Goal: Find specific page/section: Find specific page/section

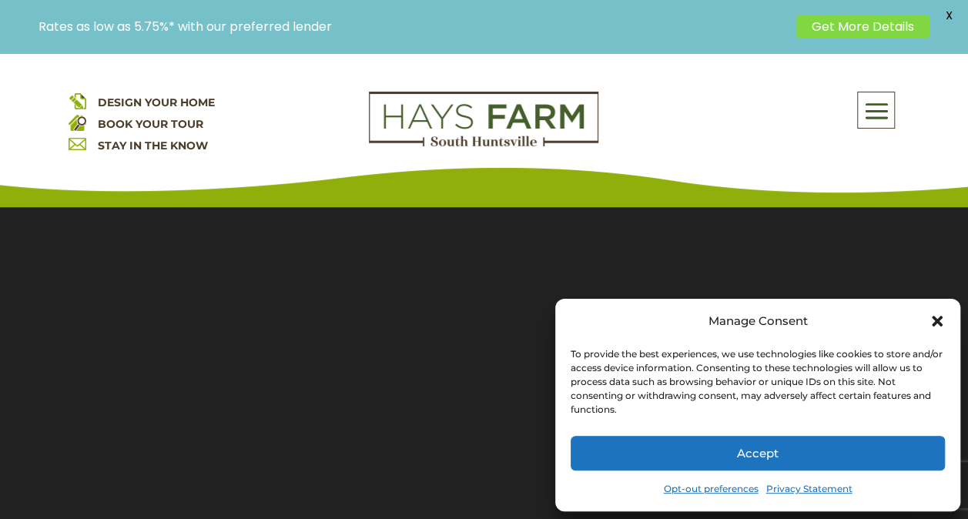
click at [940, 323] on icon "Close dialog" at bounding box center [937, 321] width 11 height 11
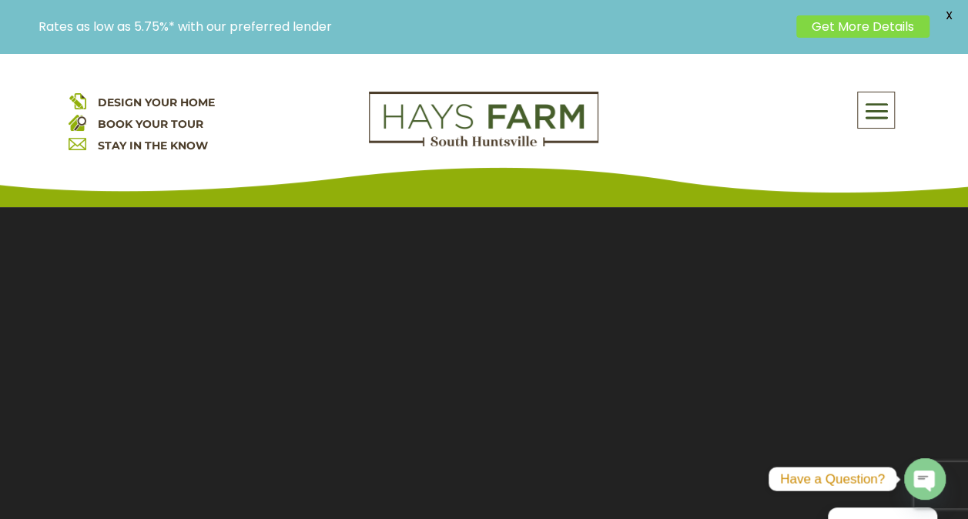
click at [881, 117] on span at bounding box center [876, 111] width 36 height 35
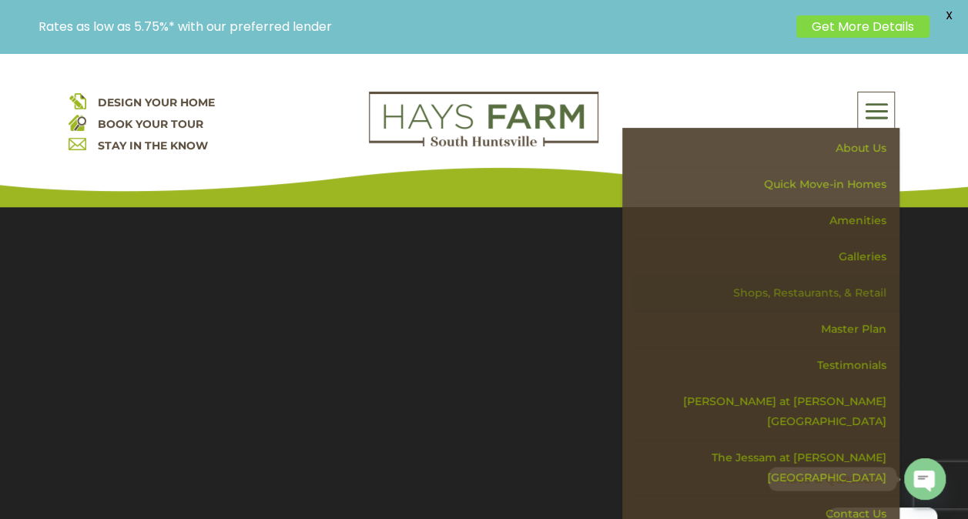
scroll to position [154, 0]
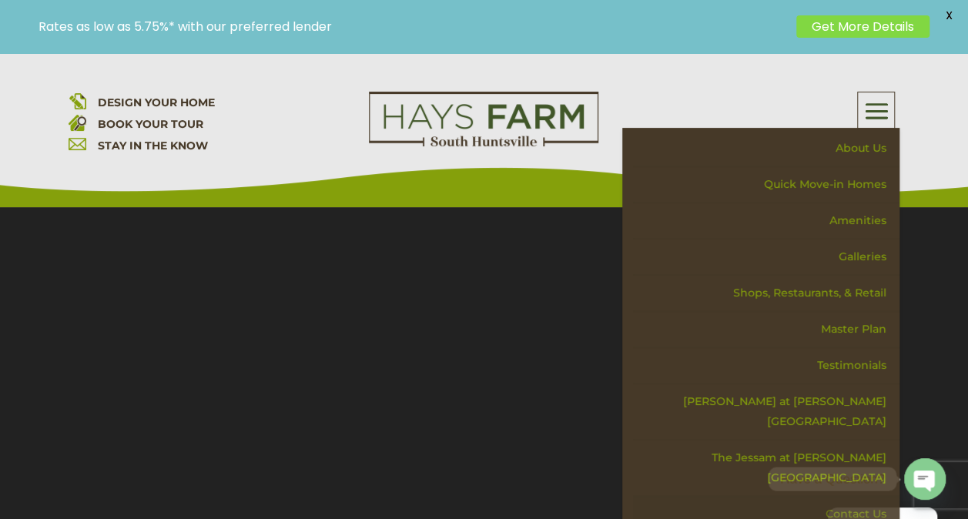
click at [858, 496] on link "Contact Us" at bounding box center [766, 514] width 267 height 36
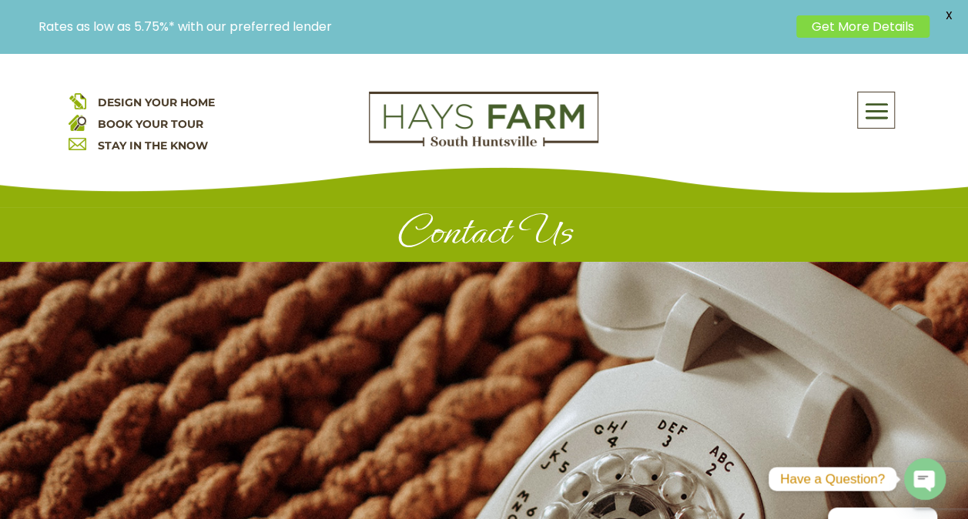
click at [954, 12] on span "X" at bounding box center [949, 15] width 23 height 23
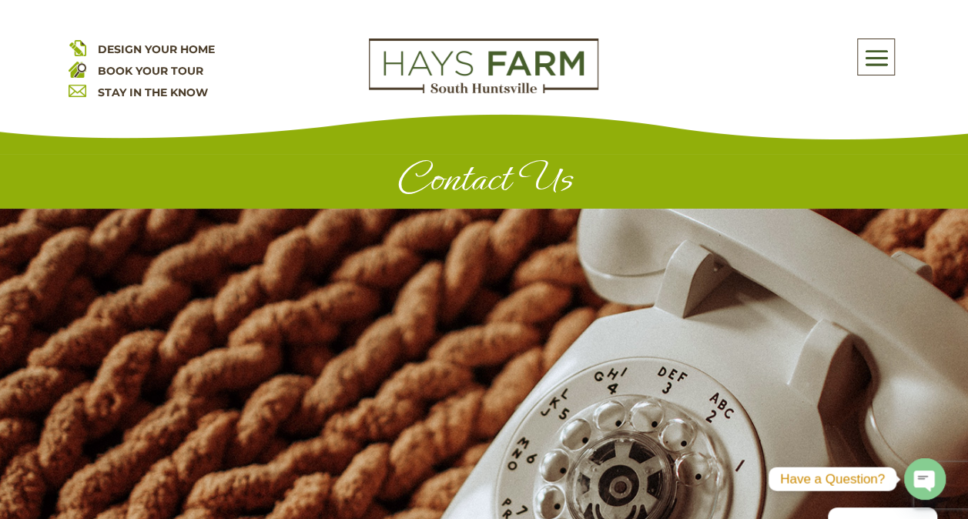
click at [885, 52] on span at bounding box center [876, 58] width 36 height 35
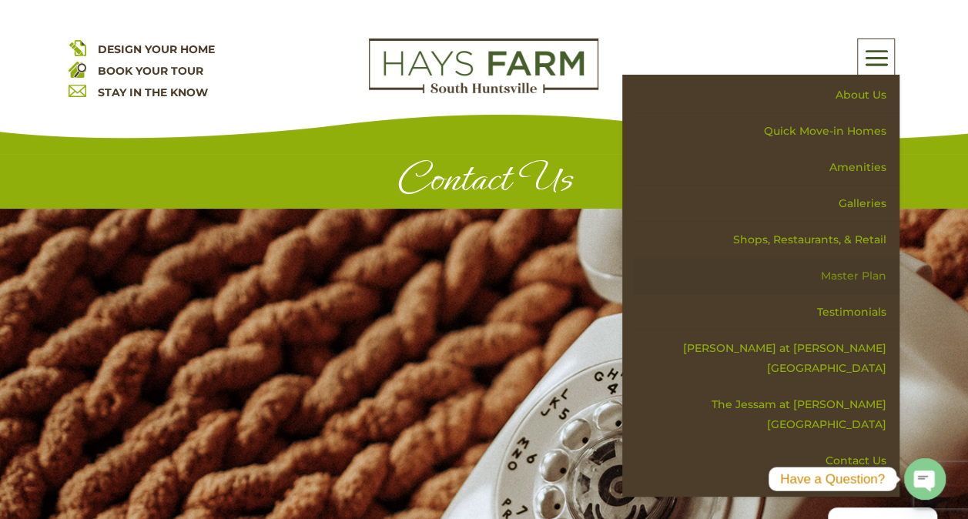
click at [851, 284] on link "Master Plan" at bounding box center [766, 276] width 267 height 36
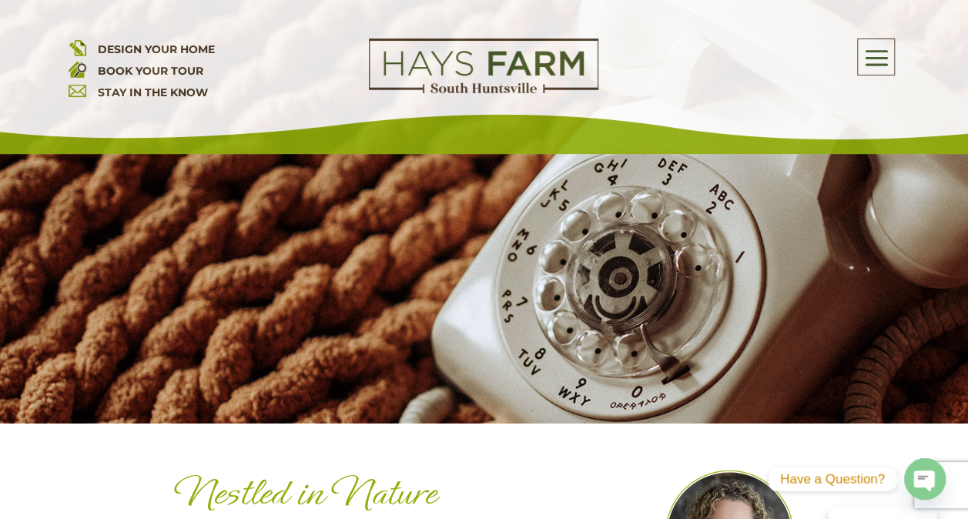
scroll to position [231, 0]
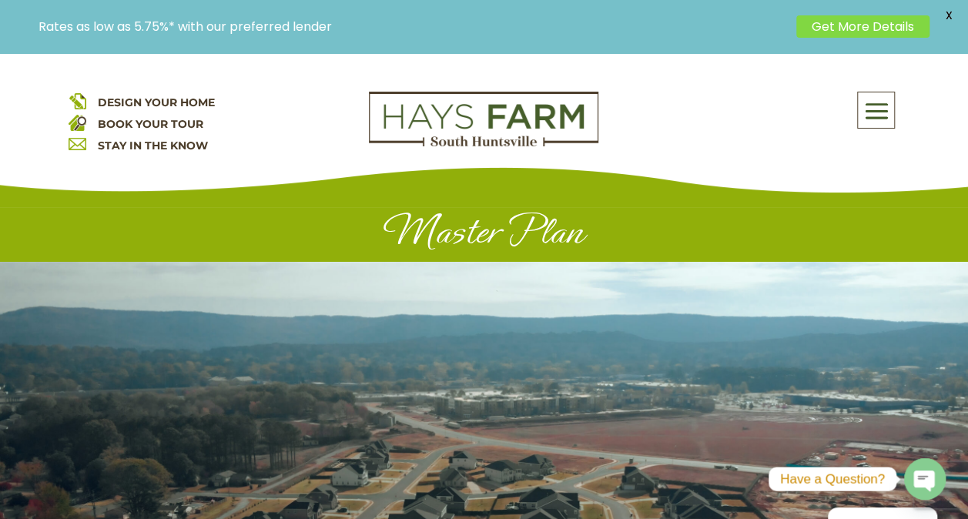
click at [955, 17] on span "X" at bounding box center [949, 15] width 23 height 23
